Goal: Task Accomplishment & Management: Manage account settings

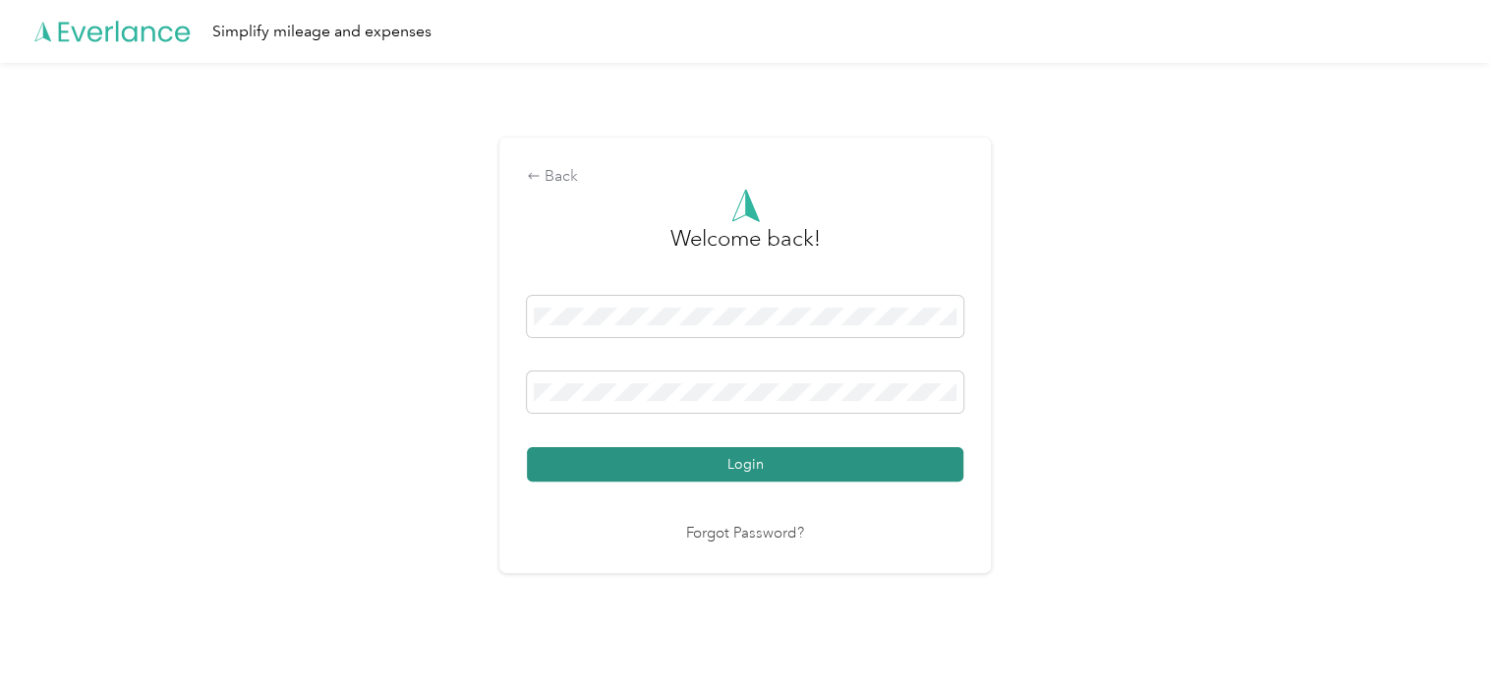
click at [806, 447] on button "Login" at bounding box center [745, 464] width 436 height 34
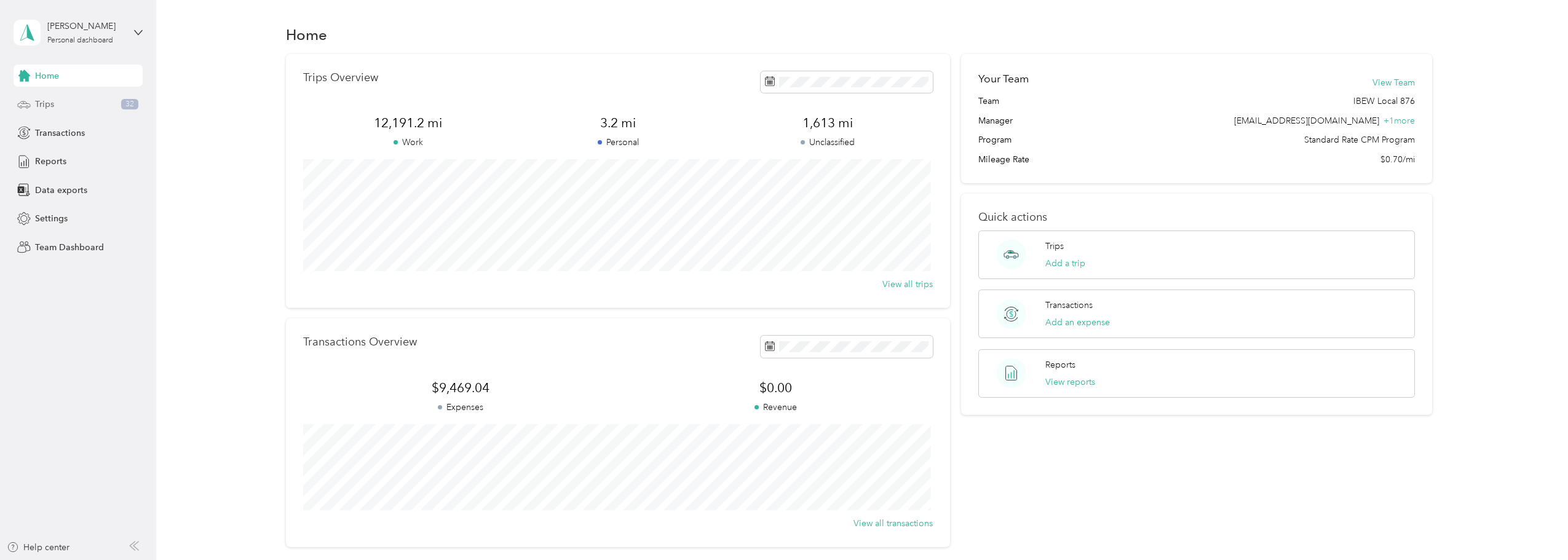
click at [46, 104] on span "Trips" at bounding box center [44, 104] width 19 height 13
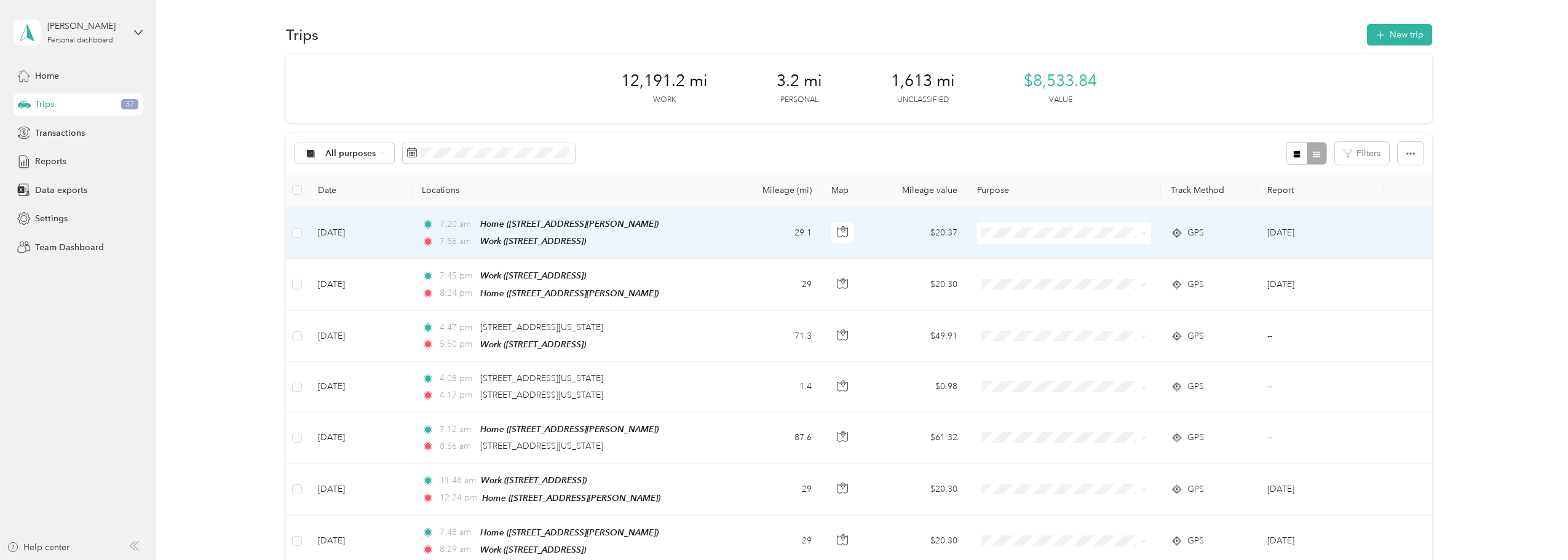
click at [938, 235] on td "[DATE]" at bounding box center [1320, 233] width 126 height 52
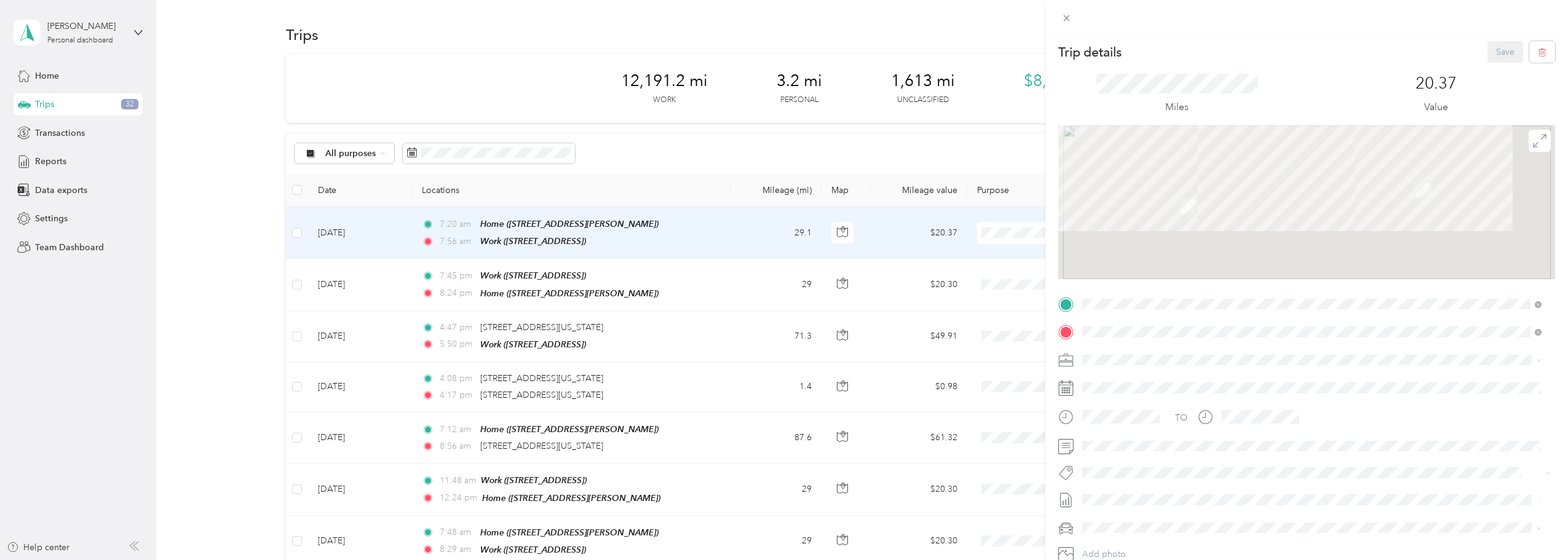
click at [938, 379] on div "IBEW Local 876" at bounding box center [1312, 382] width 450 height 13
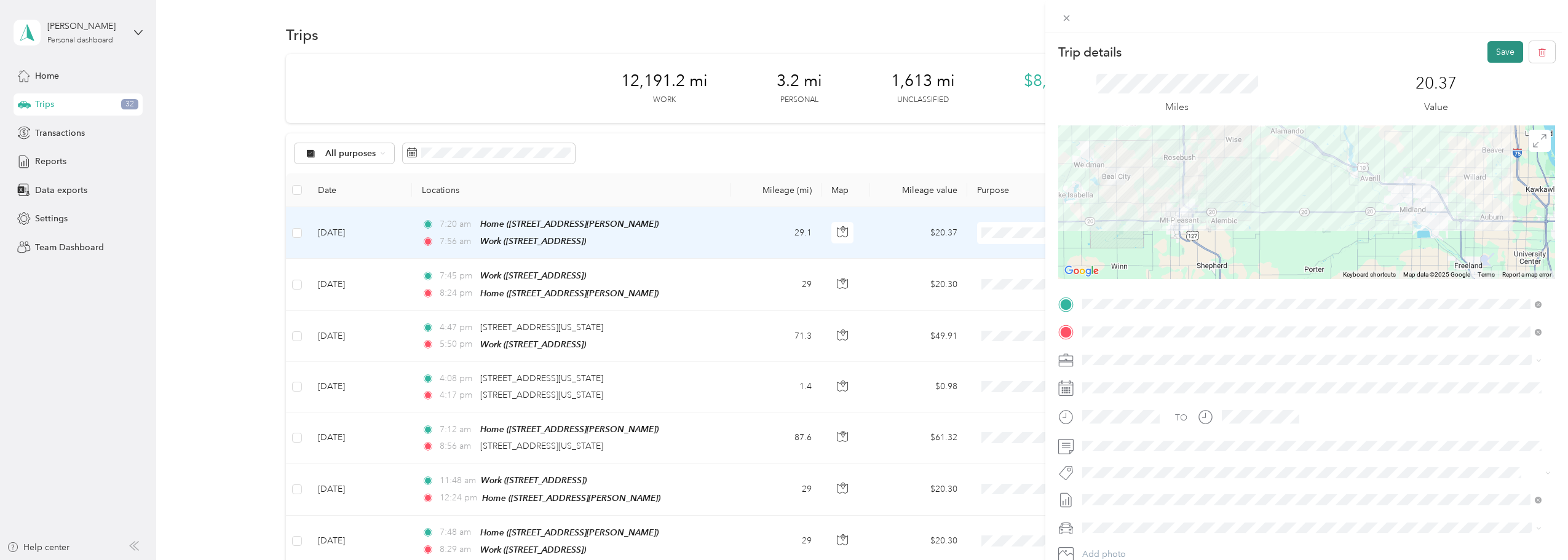
click at [938, 49] on button "Save" at bounding box center [1505, 52] width 36 height 21
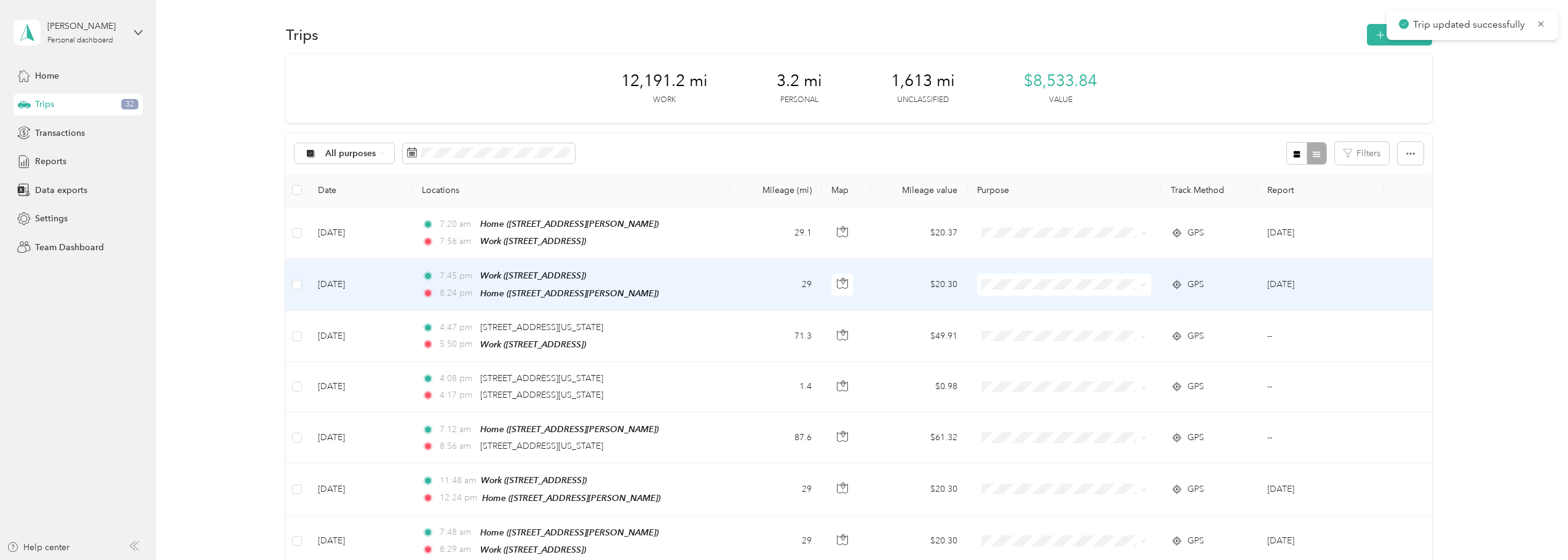
click at [938, 291] on td "[DATE]" at bounding box center [1320, 285] width 126 height 52
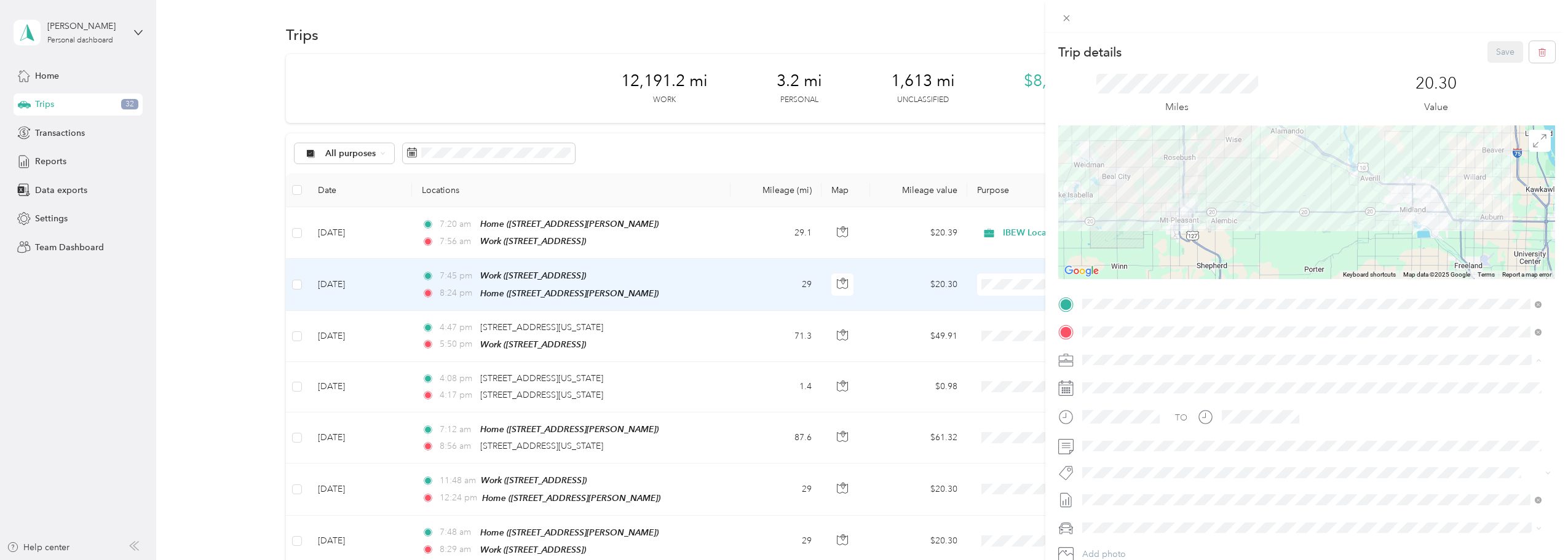
click at [938, 381] on span "IBEW Local 876" at bounding box center [1117, 382] width 61 height 11
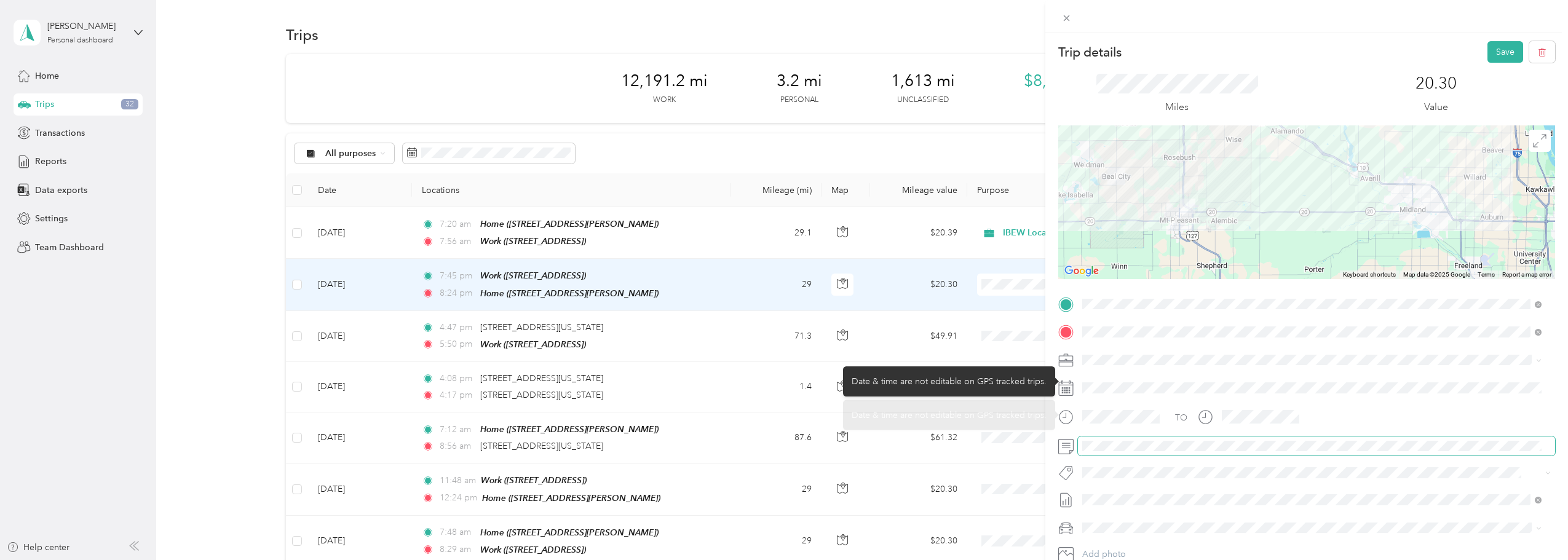
click at [938, 427] on span at bounding box center [1316, 446] width 477 height 19
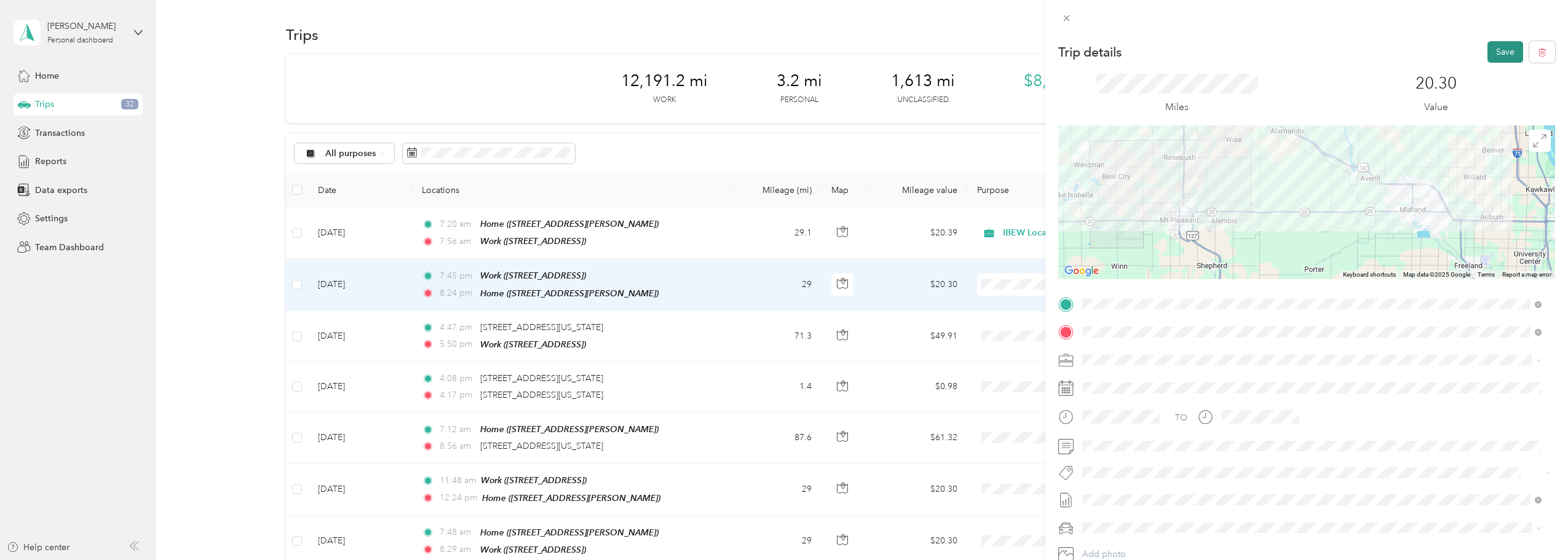
click at [938, 52] on button "Save" at bounding box center [1505, 52] width 36 height 21
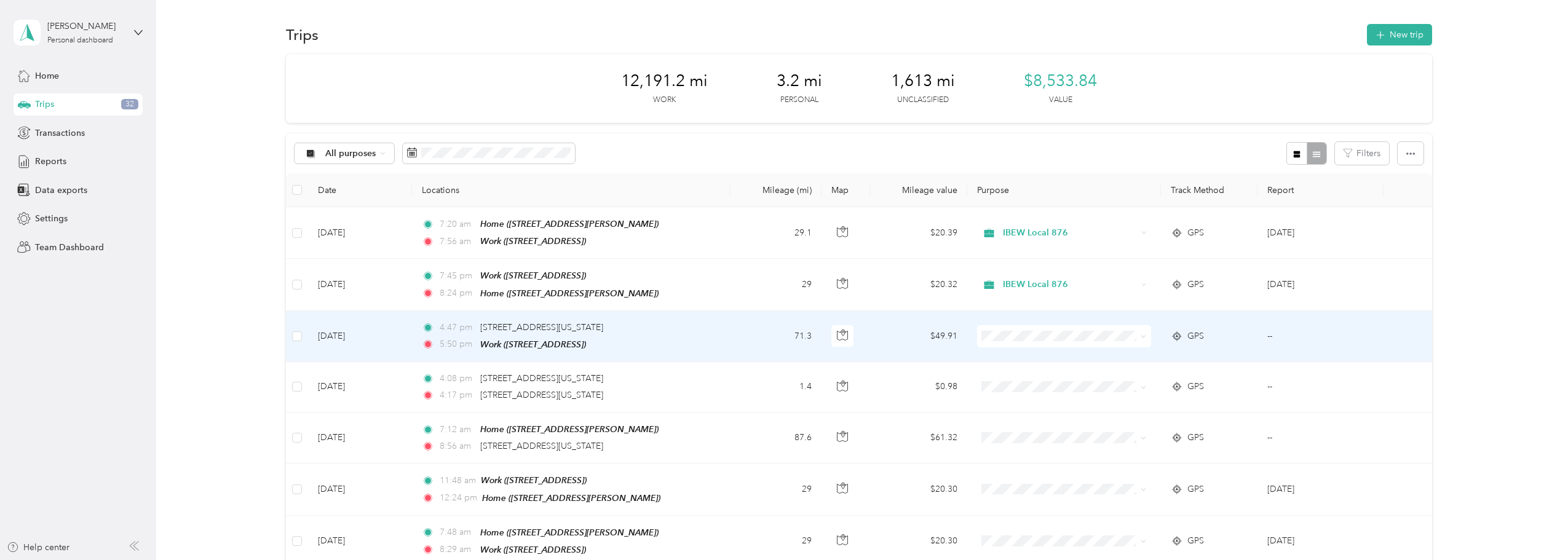
click at [938, 333] on td "--" at bounding box center [1320, 337] width 126 height 51
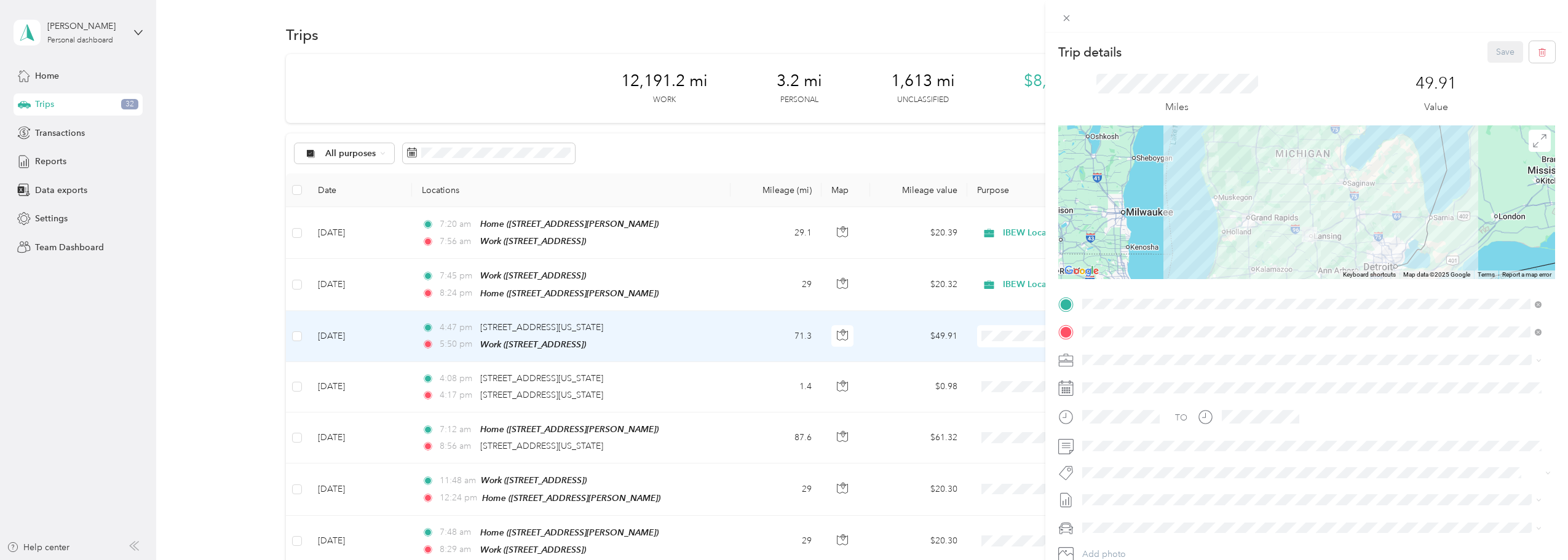
click at [938, 380] on span "IBEW Local 876" at bounding box center [1117, 381] width 61 height 11
click at [938, 427] on form "Trip details Save This trip cannot be edited because it is either under review,…" at bounding box center [1307, 317] width 523 height 551
click at [938, 52] on button "Save" at bounding box center [1505, 52] width 36 height 21
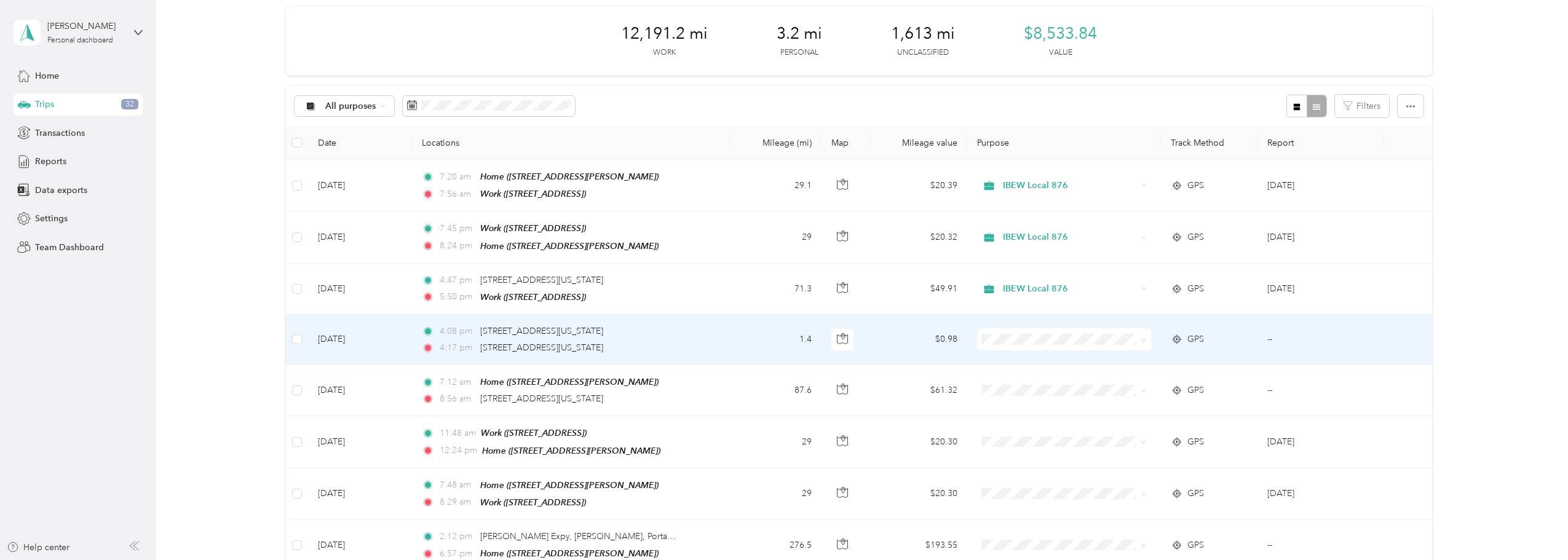
scroll to position [61, 0]
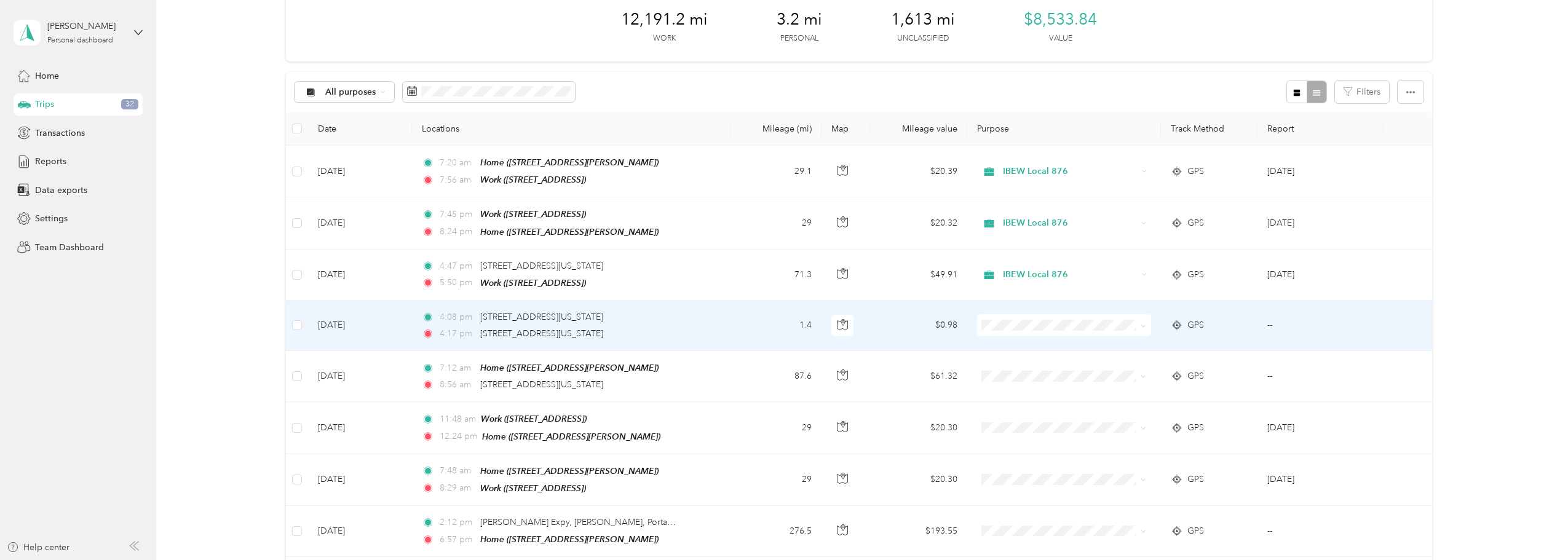
click at [938, 332] on td "--" at bounding box center [1320, 326] width 126 height 51
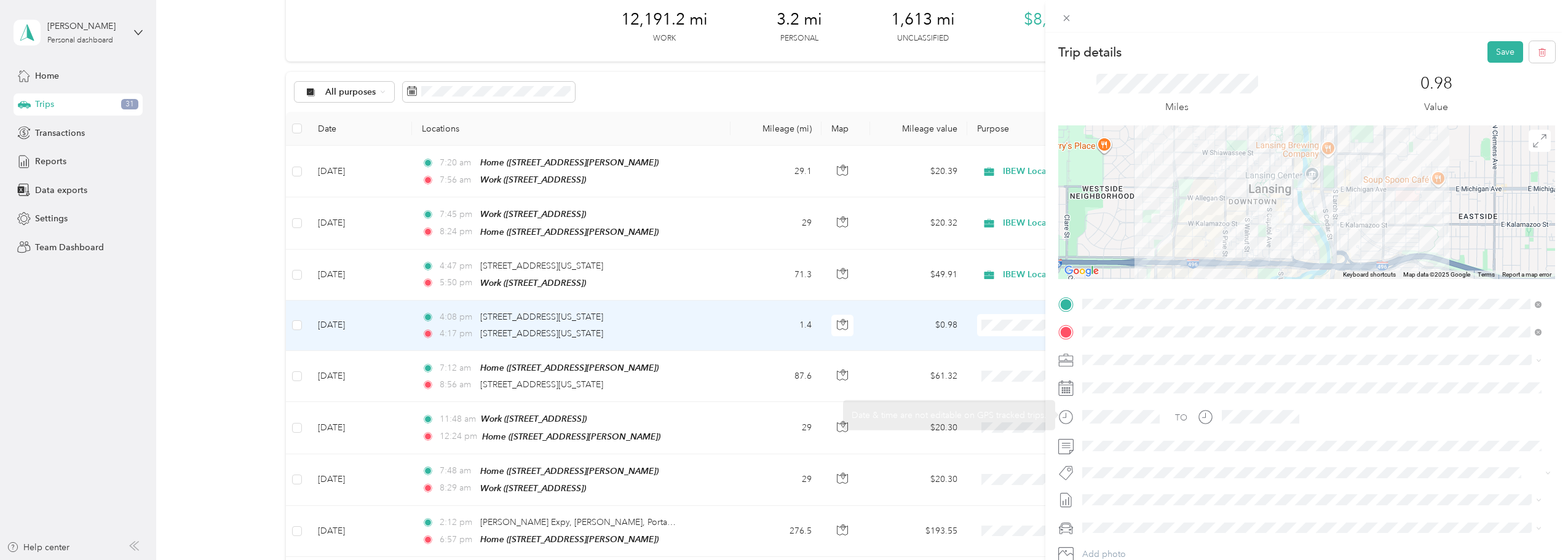
click at [938, 352] on span at bounding box center [1316, 360] width 477 height 19
click at [938, 377] on span "IBEW Local 876" at bounding box center [1117, 382] width 61 height 11
